Goal: Book appointment/travel/reservation

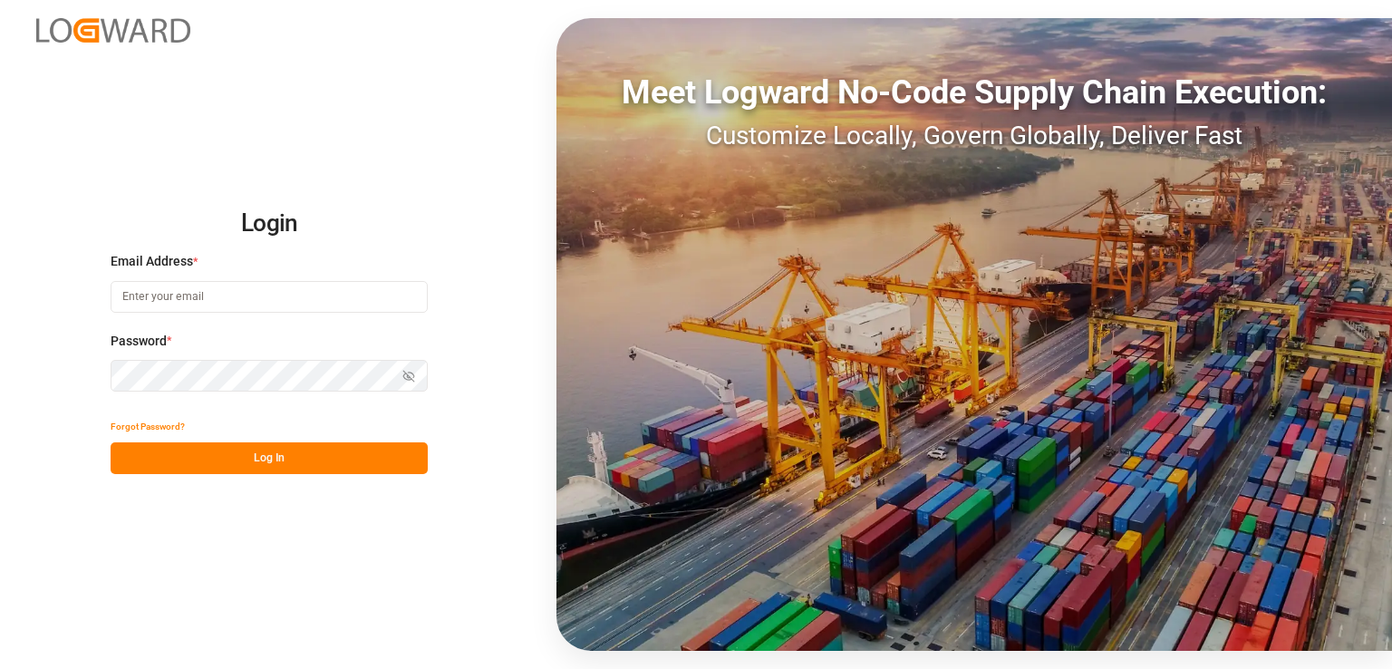
type input "[PERSON_NAME][EMAIL_ADDRESS][PERSON_NAME][DOMAIN_NAME]"
click at [302, 458] on button "Log In" at bounding box center [269, 458] width 317 height 32
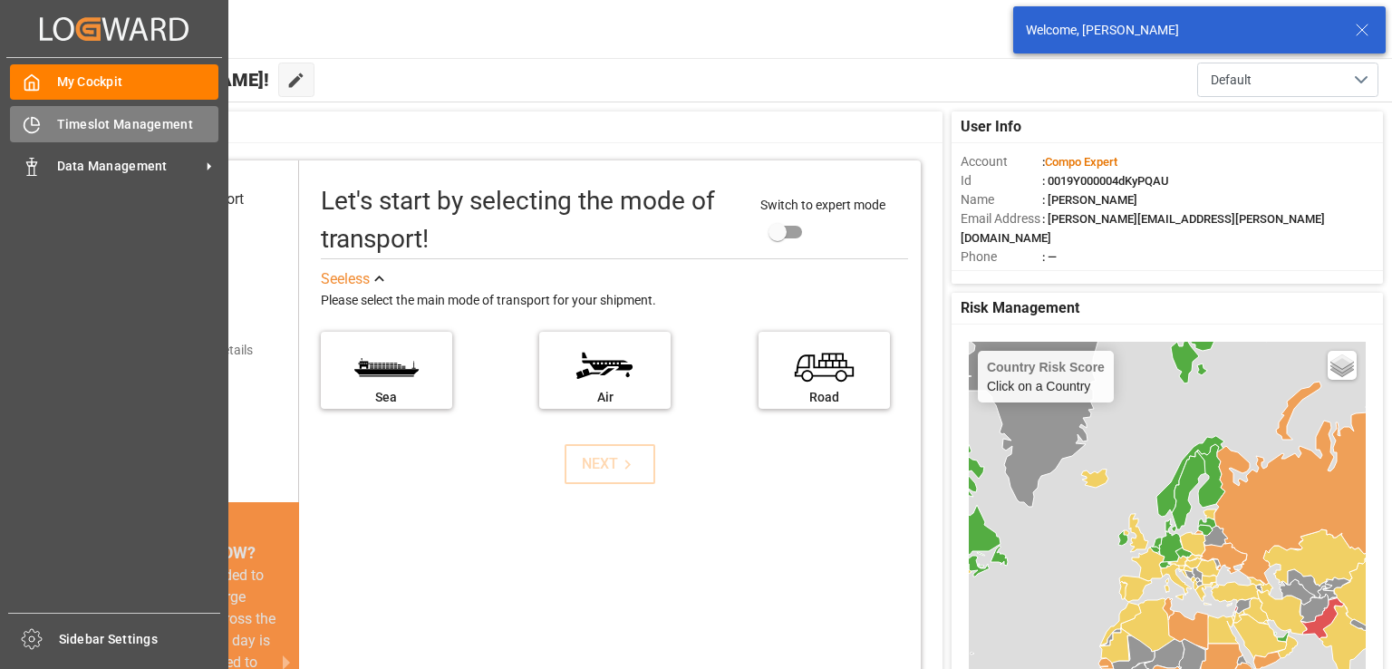
click at [25, 122] on icon at bounding box center [32, 125] width 18 height 18
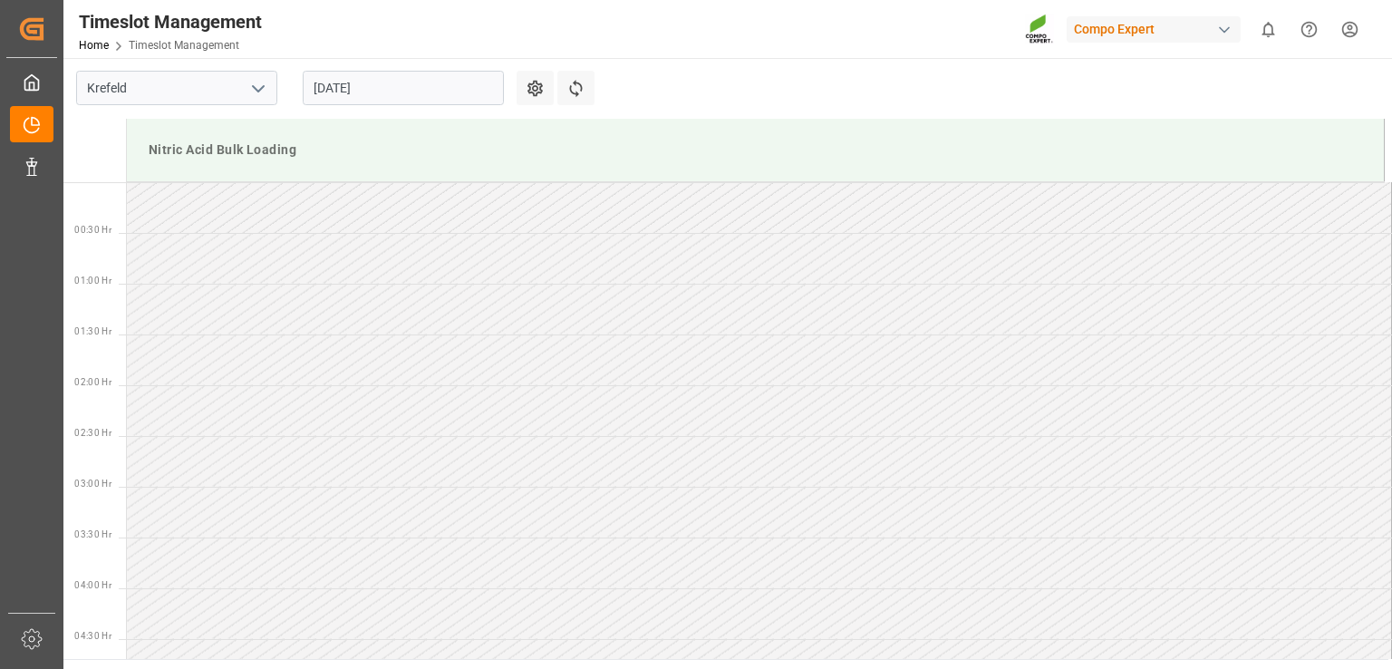
scroll to position [1105, 0]
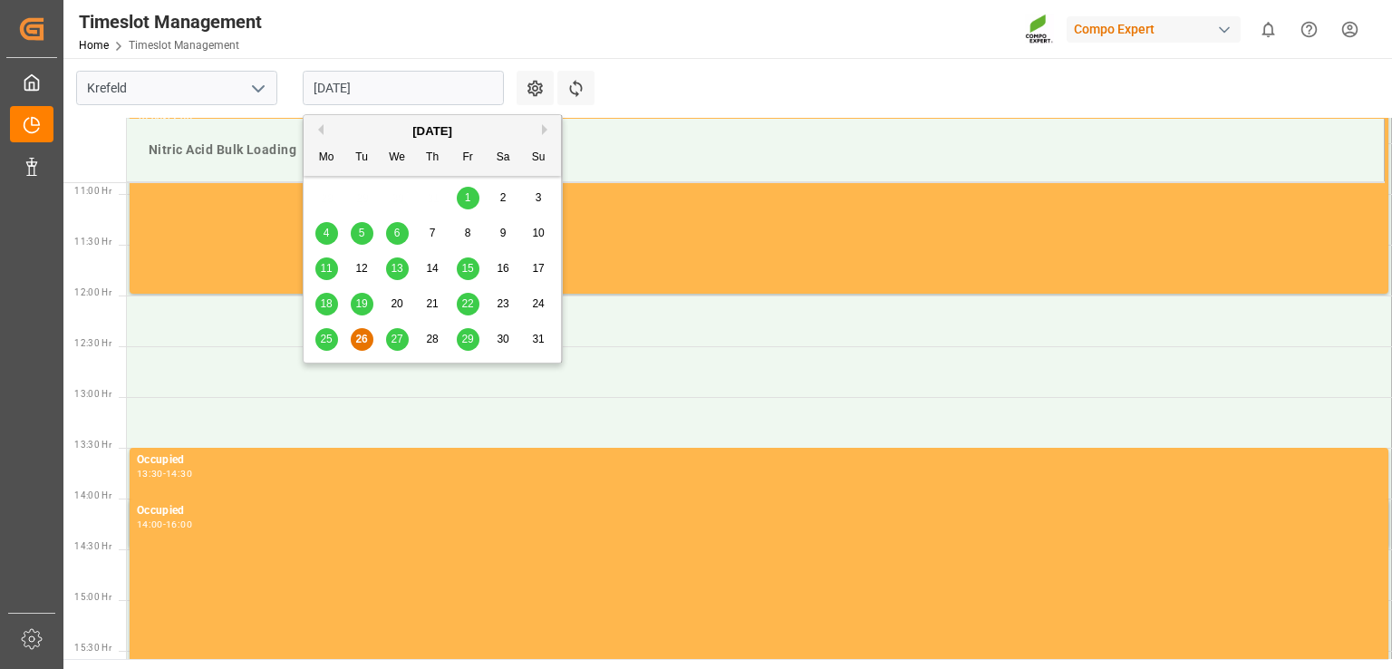
click at [435, 86] on input "[DATE]" at bounding box center [403, 88] width 201 height 34
click at [324, 341] on span "25" at bounding box center [326, 339] width 12 height 13
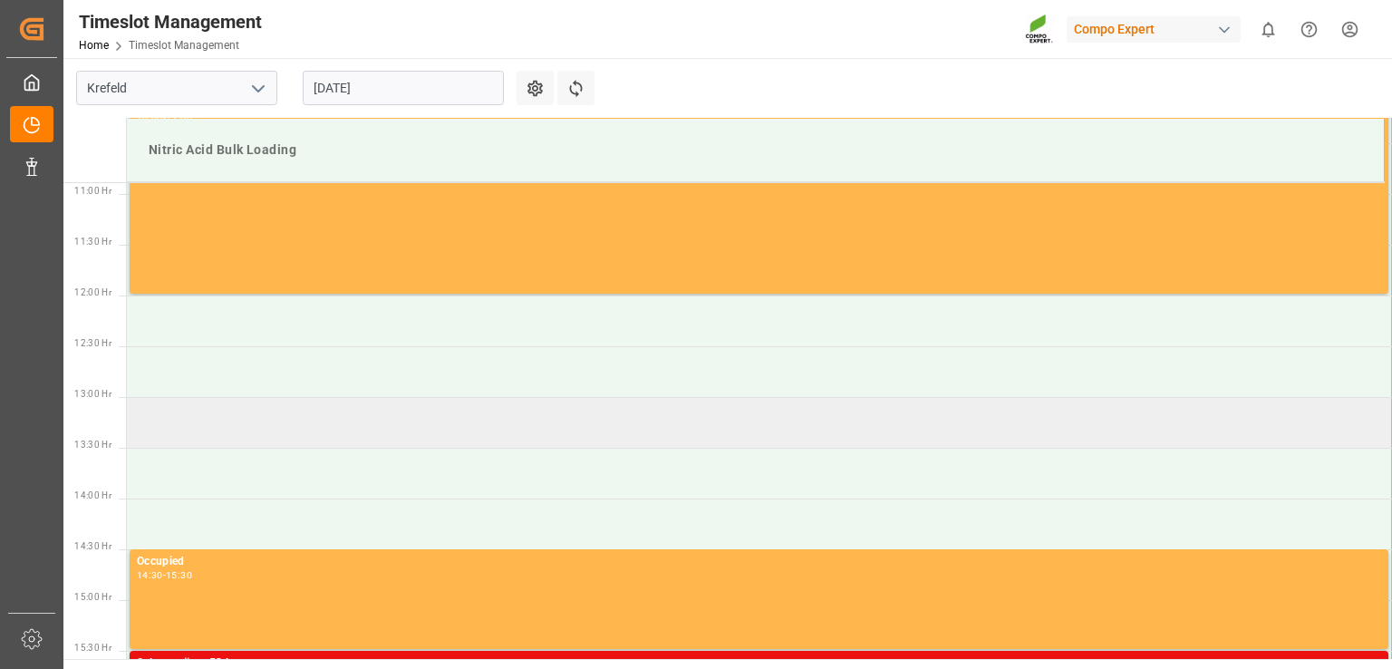
scroll to position [1467, 0]
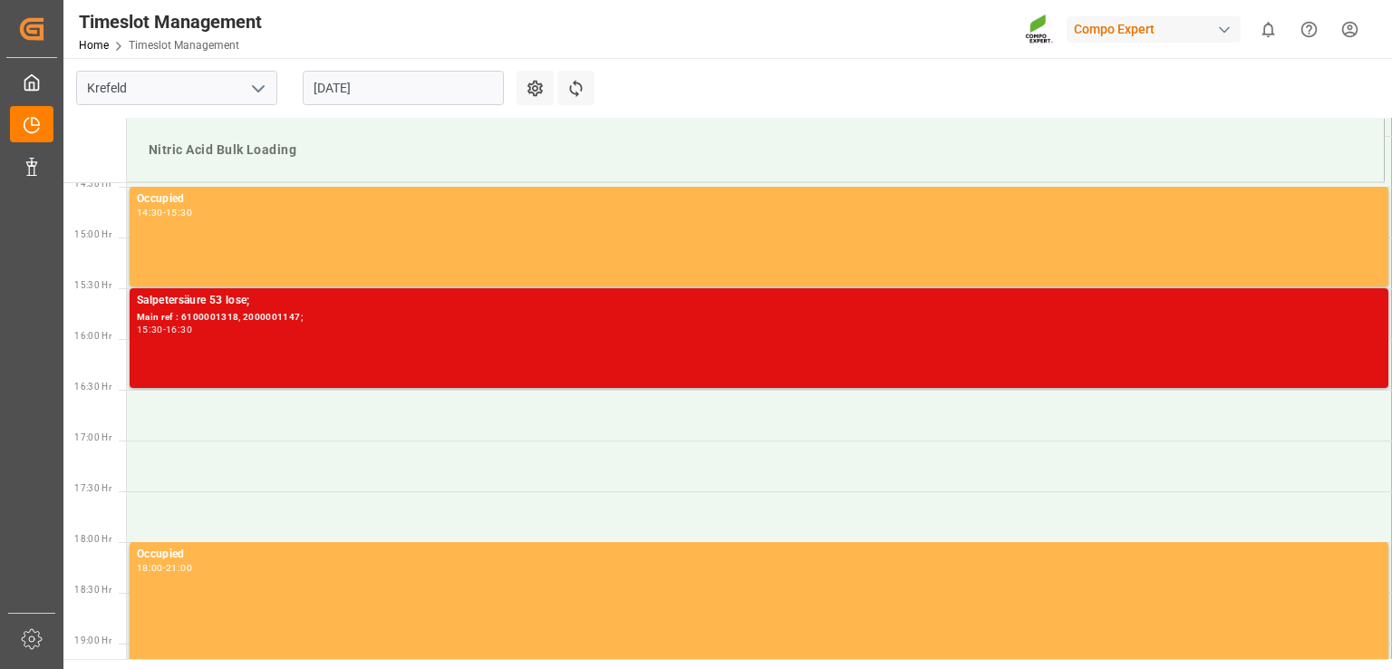
click at [381, 333] on div "15:30 - 16:30" at bounding box center [759, 330] width 1244 height 10
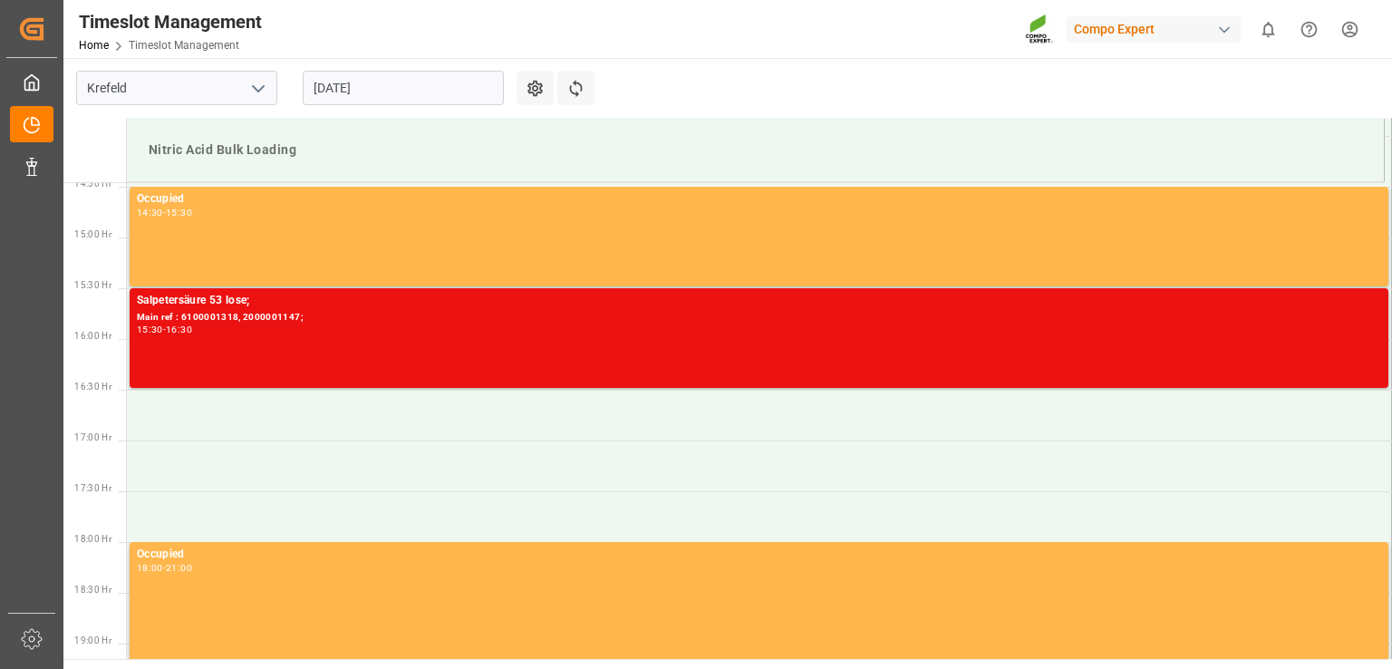
click at [381, 333] on div "15:30 - 16:30" at bounding box center [759, 330] width 1244 height 10
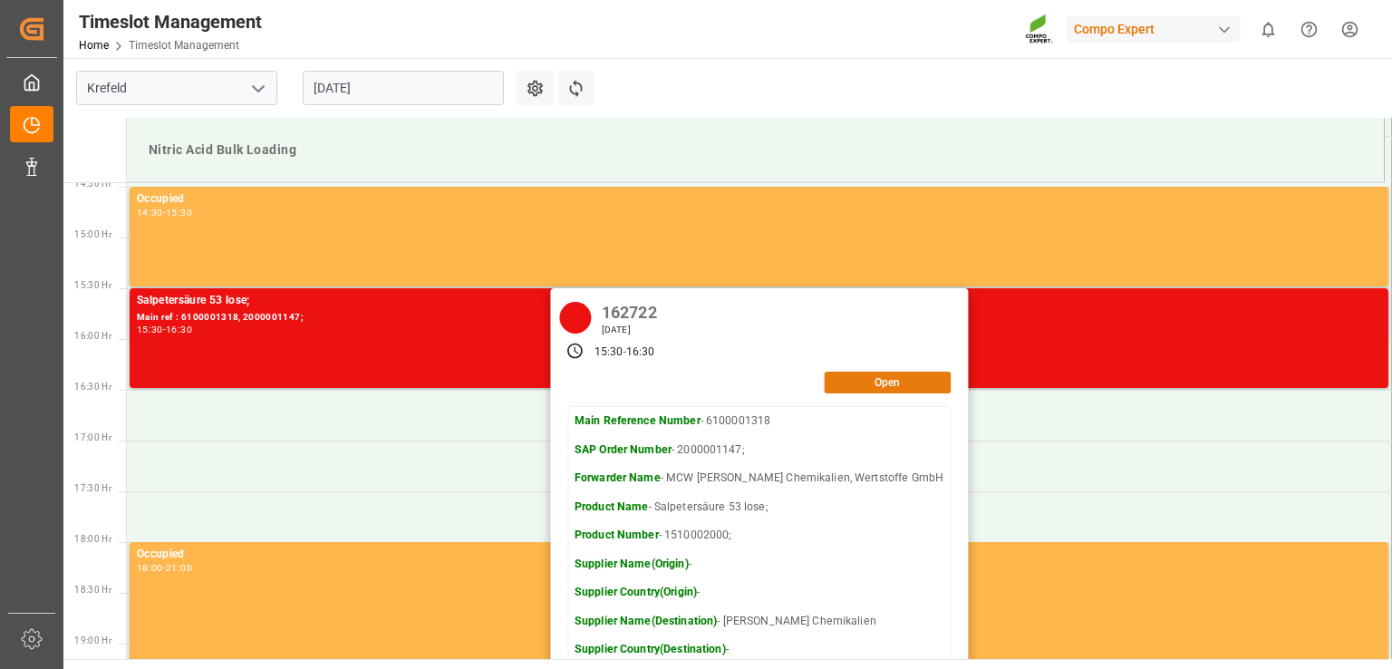
click at [864, 383] on button "Open" at bounding box center [887, 382] width 127 height 22
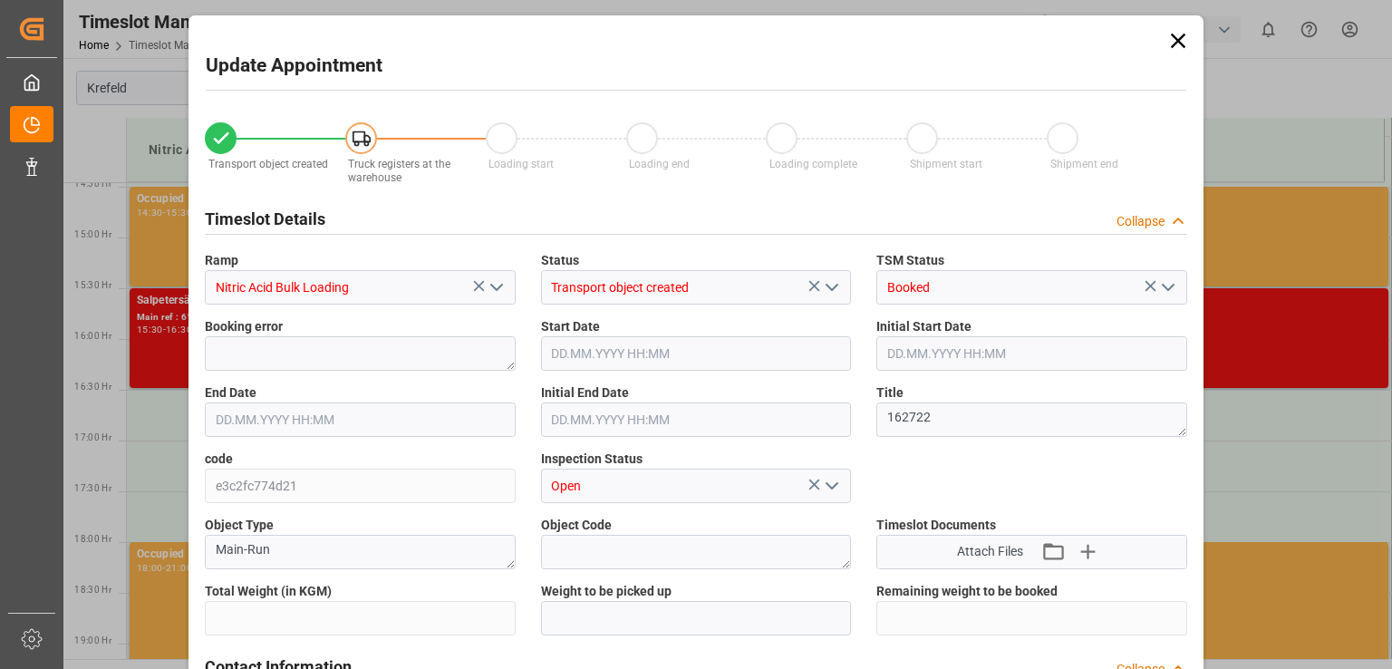
type input "25000"
type input "0"
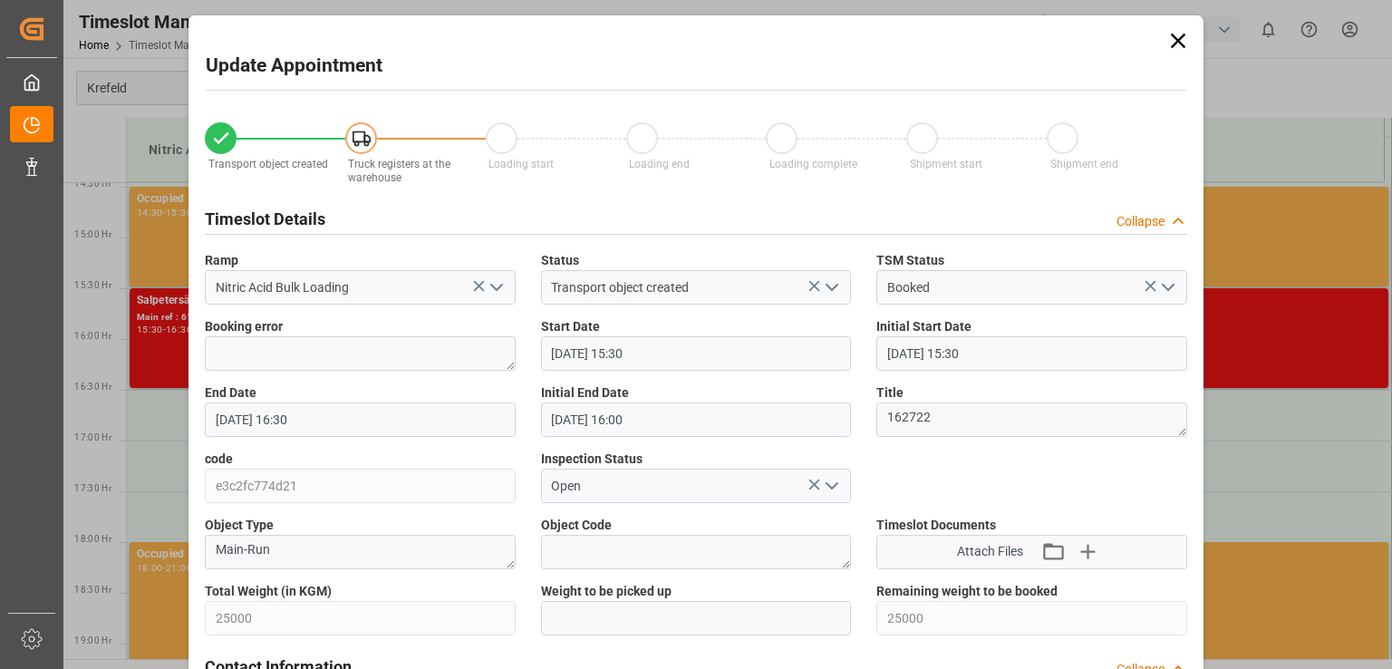
type input "[DATE] 15:30"
type input "[DATE] 16:30"
type input "[DATE] 16:00"
type input "[DATE] 13:52"
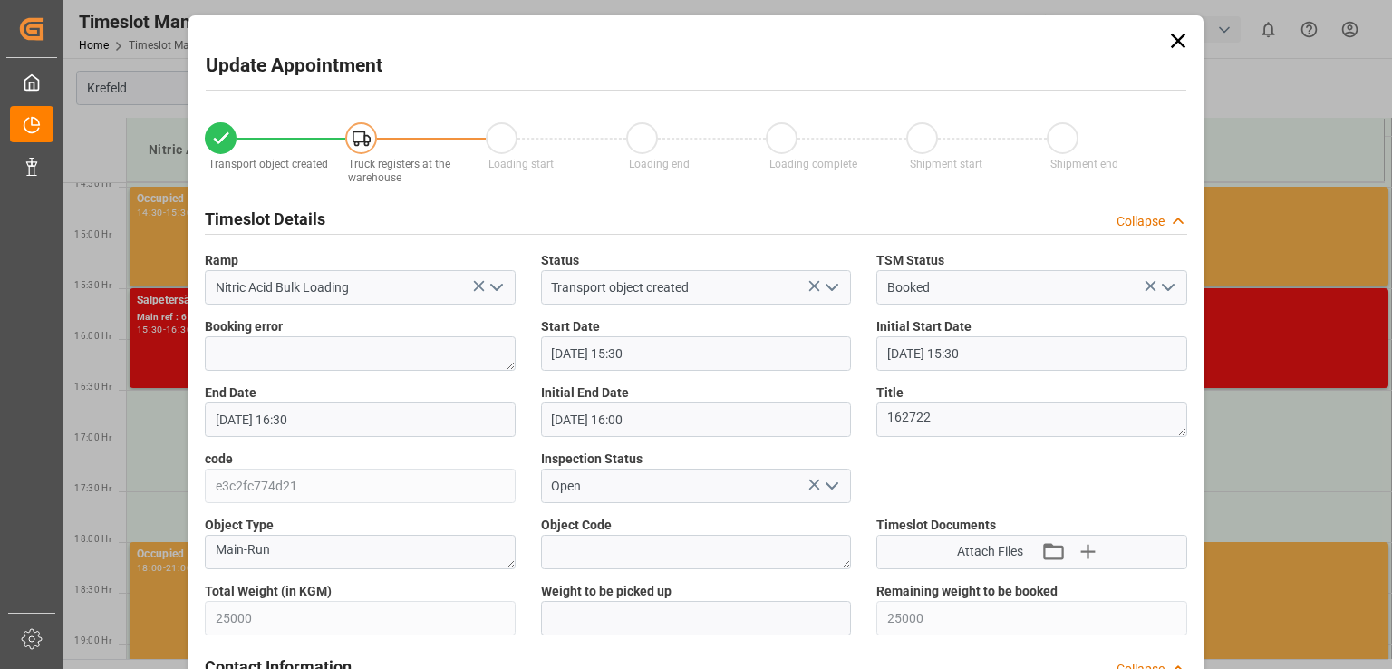
type input "[DATE] 12:26"
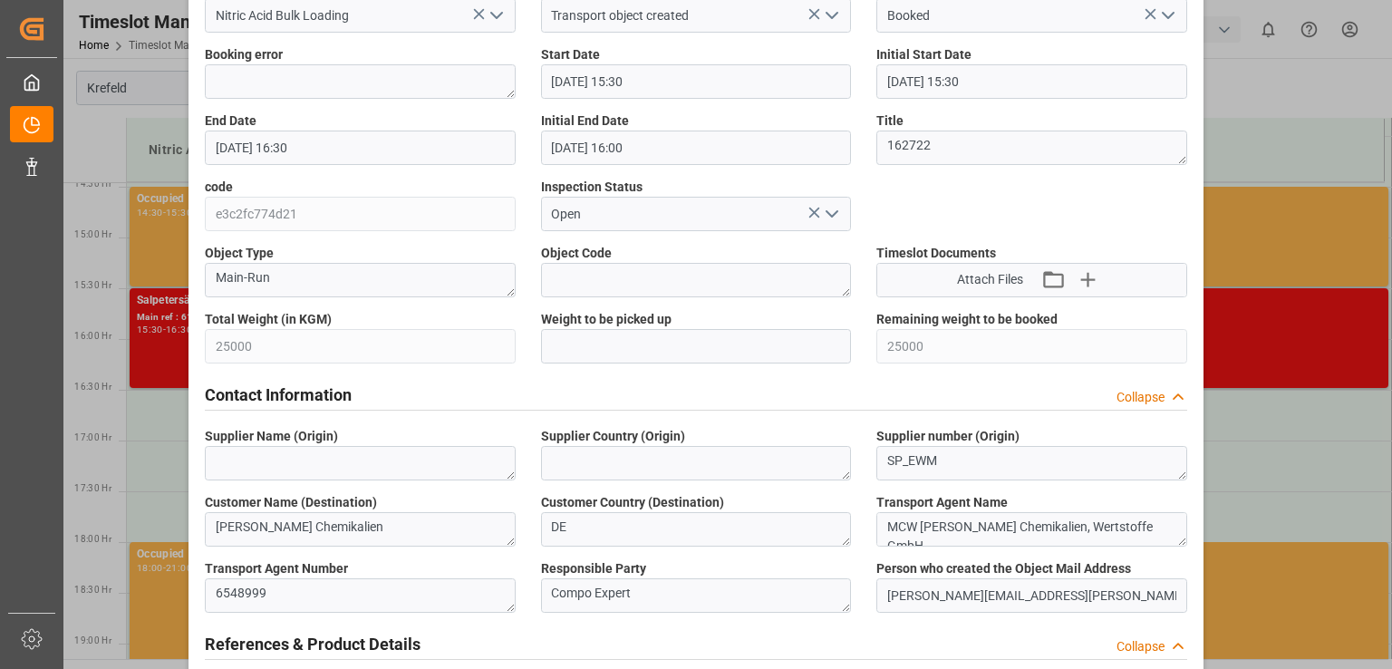
scroll to position [0, 0]
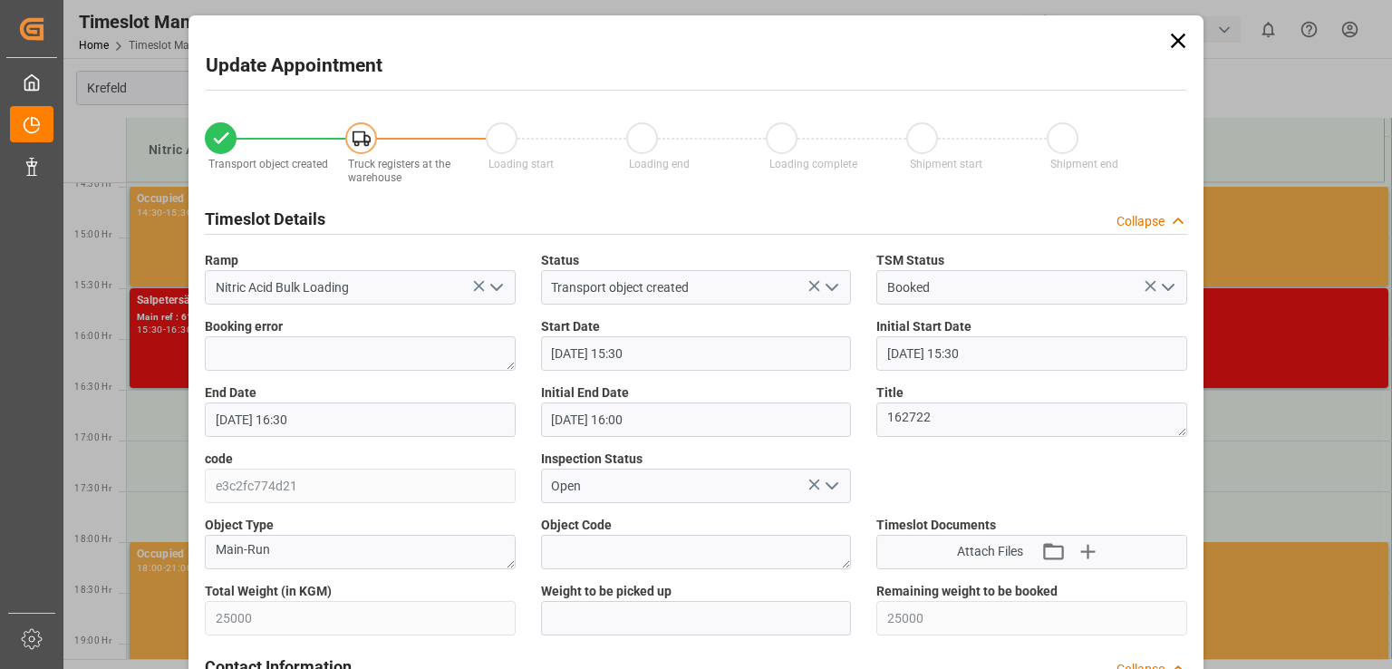
click at [1181, 37] on icon at bounding box center [1177, 40] width 25 height 25
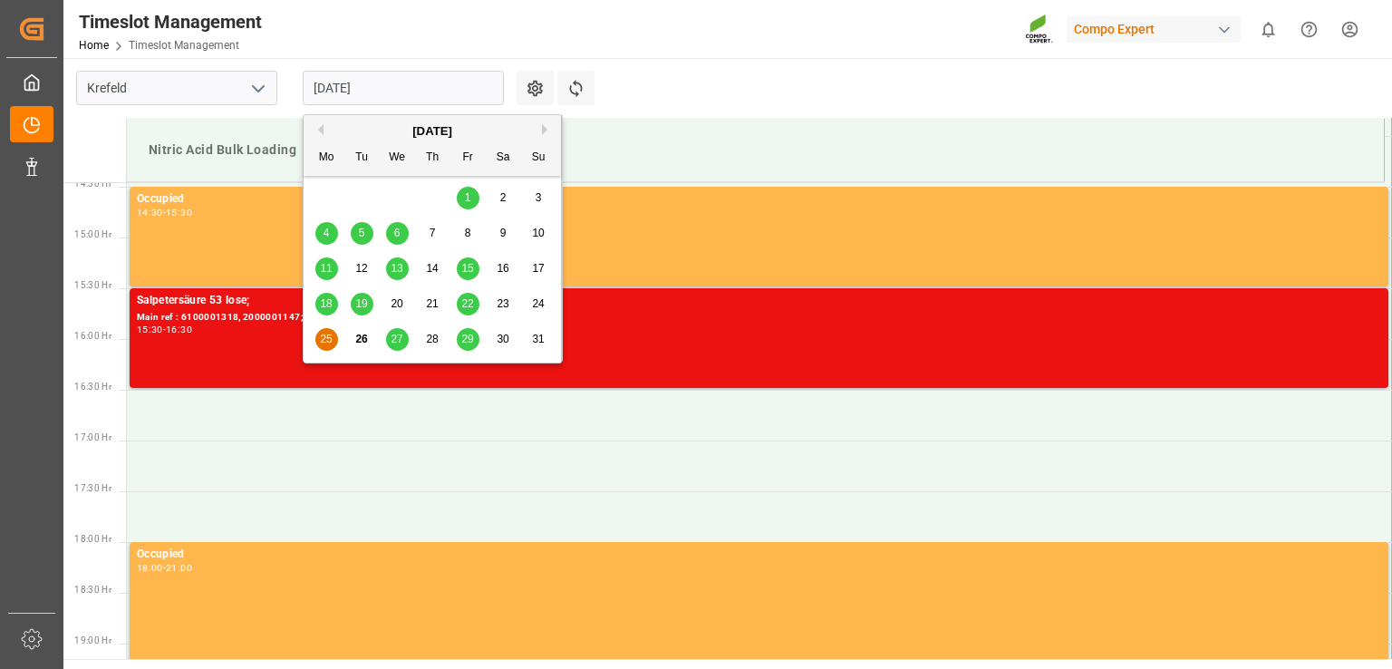
click at [446, 91] on input "[DATE]" at bounding box center [403, 88] width 201 height 34
click at [362, 341] on span "26" at bounding box center [361, 339] width 12 height 13
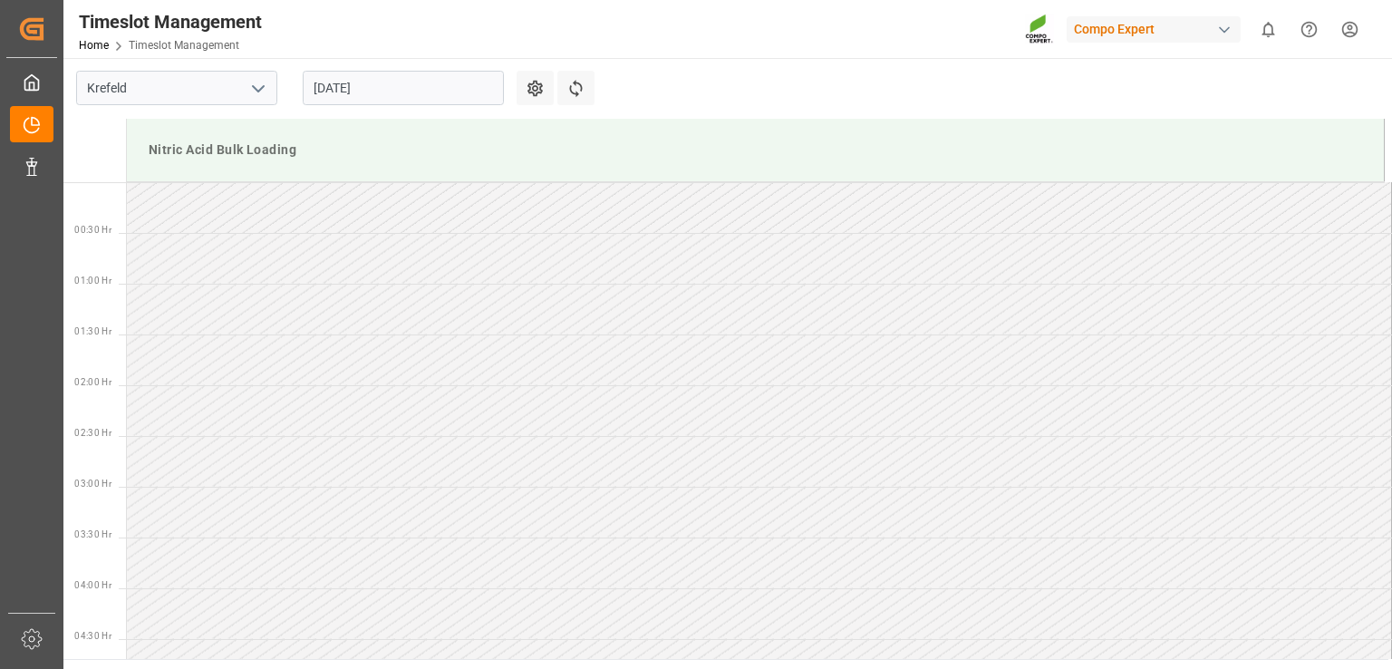
click at [460, 91] on input "[DATE]" at bounding box center [403, 88] width 201 height 34
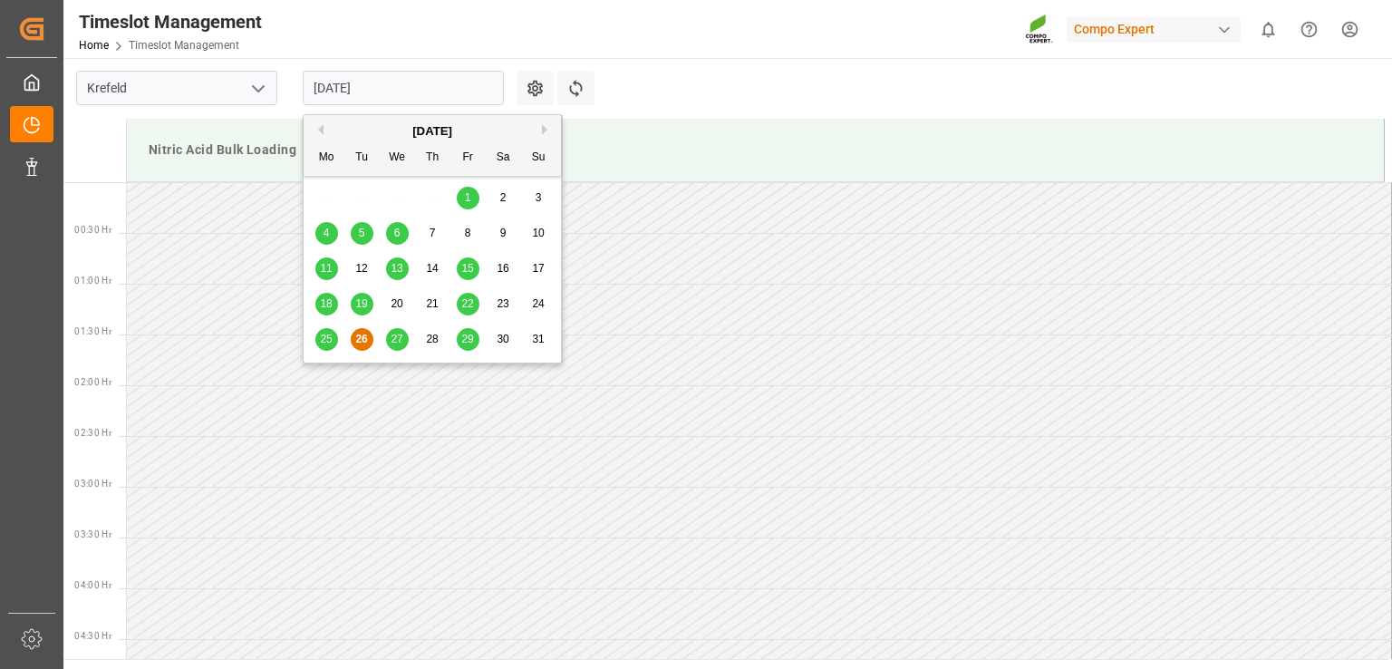
click at [399, 341] on span "27" at bounding box center [397, 339] width 12 height 13
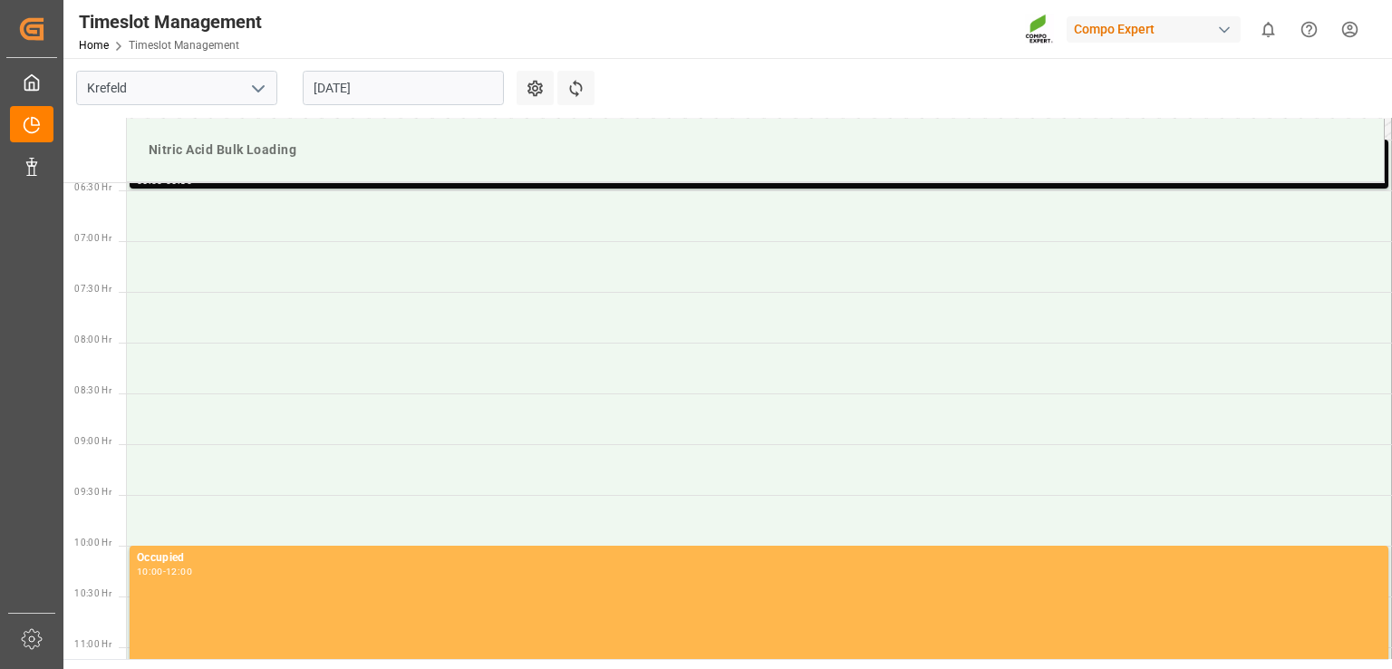
scroll to position [561, 0]
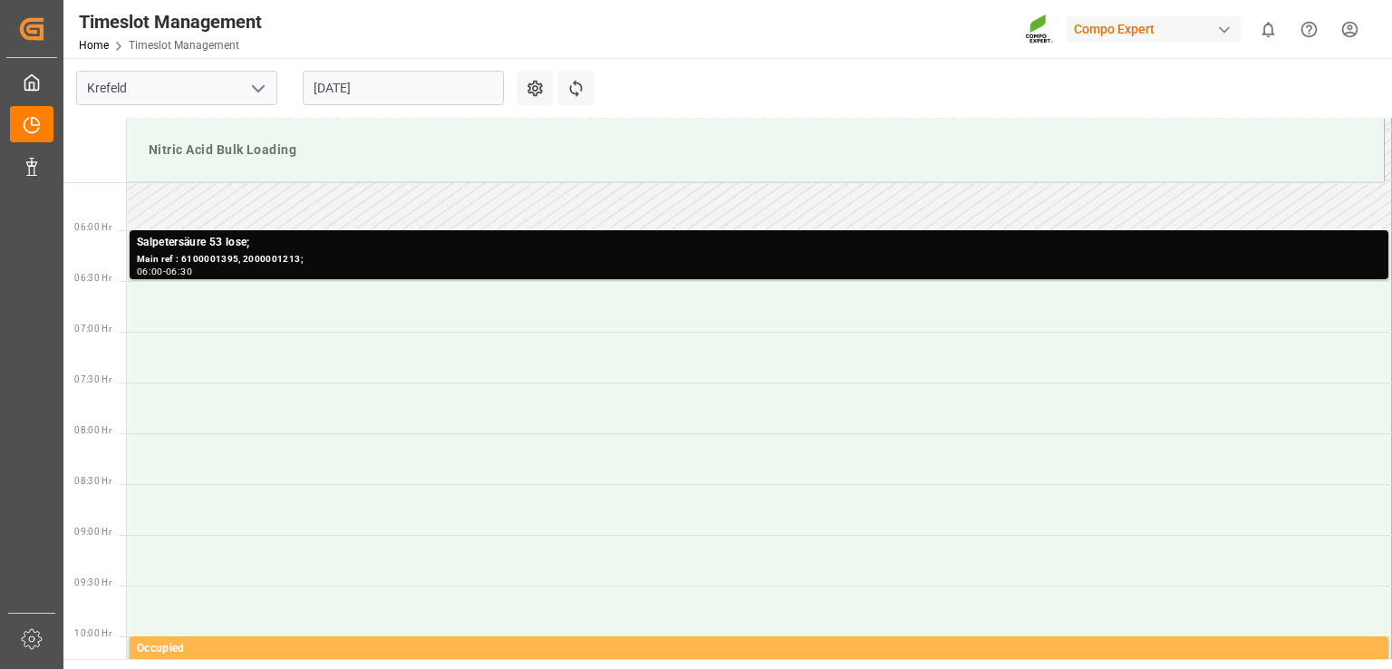
click at [453, 91] on input "[DATE]" at bounding box center [403, 88] width 201 height 34
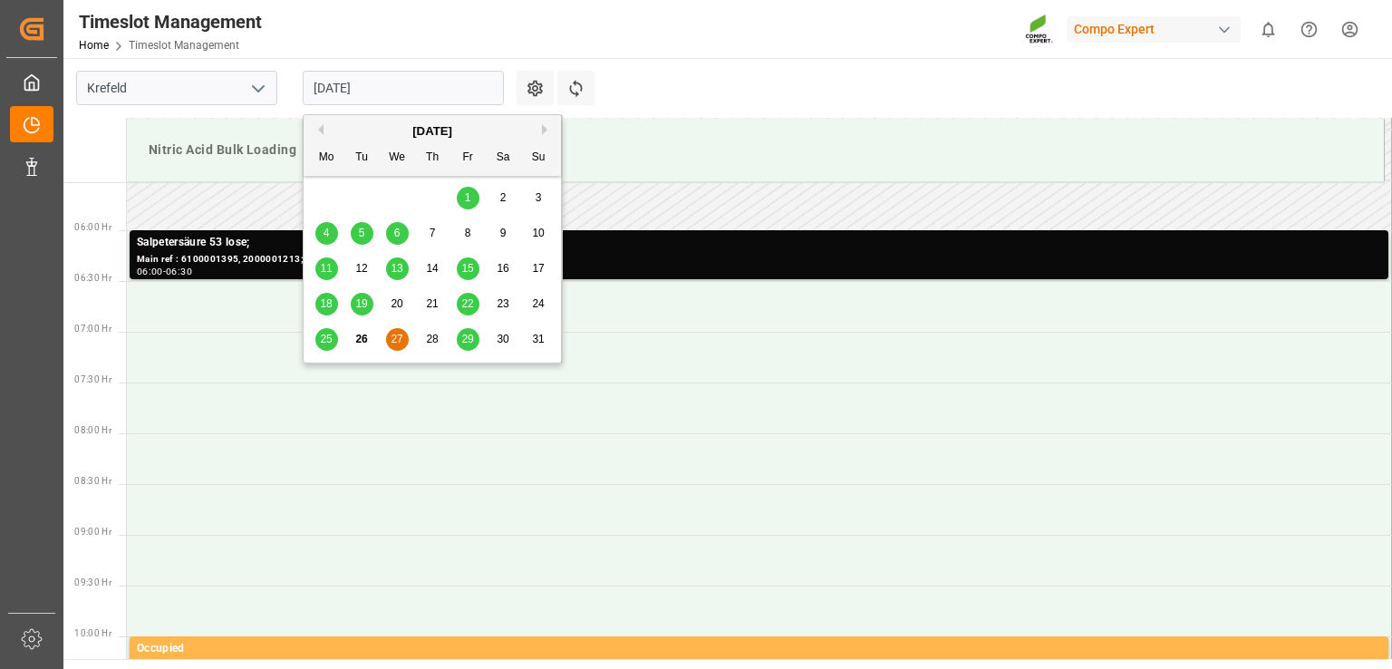
click at [469, 342] on span "29" at bounding box center [467, 339] width 12 height 13
